Goal: Information Seeking & Learning: Learn about a topic

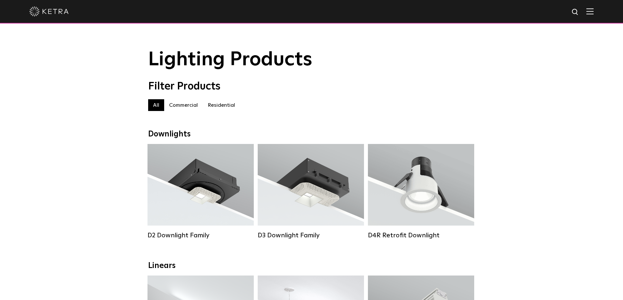
click at [223, 106] on label "Residential" at bounding box center [221, 105] width 37 height 12
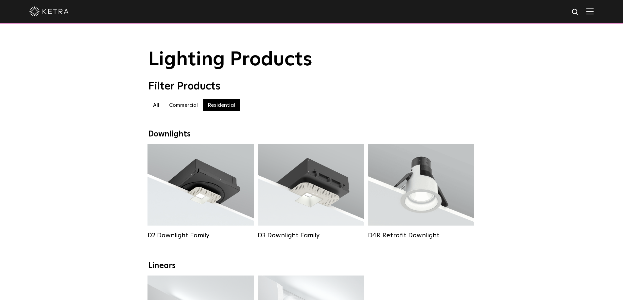
click at [186, 107] on label "Commercial" at bounding box center [183, 105] width 39 height 12
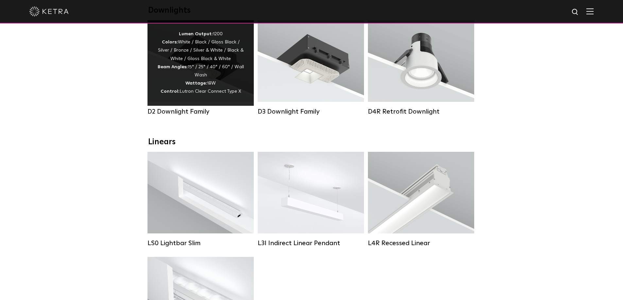
scroll to position [131, 0]
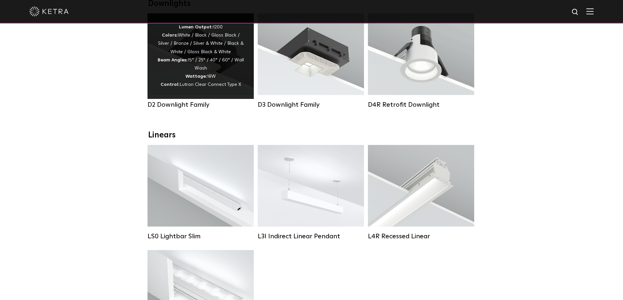
drag, startPoint x: 196, startPoint y: 68, endPoint x: 176, endPoint y: 85, distance: 26.0
click at [196, 69] on div "Lumen Output: 1200 Colors: White / Black / Gloss Black / Silver / Bronze / Silv…" at bounding box center [200, 56] width 87 height 66
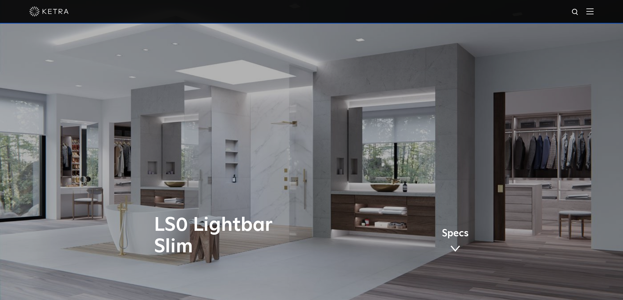
drag, startPoint x: 97, startPoint y: 254, endPoint x: 89, endPoint y: 121, distance: 133.6
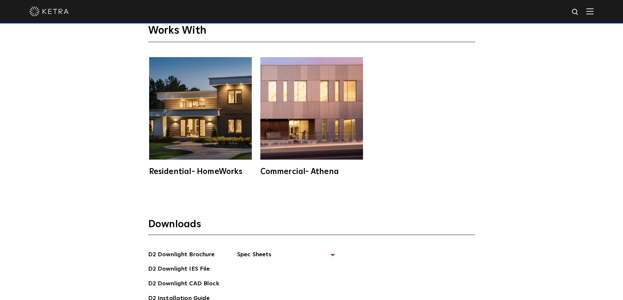
scroll to position [1700, 0]
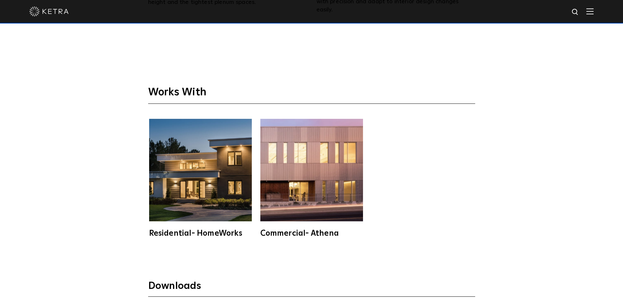
drag, startPoint x: 213, startPoint y: 165, endPoint x: 167, endPoint y: 214, distance: 67.3
click at [213, 165] on img at bounding box center [200, 170] width 103 height 103
